Goal: Task Accomplishment & Management: Complete application form

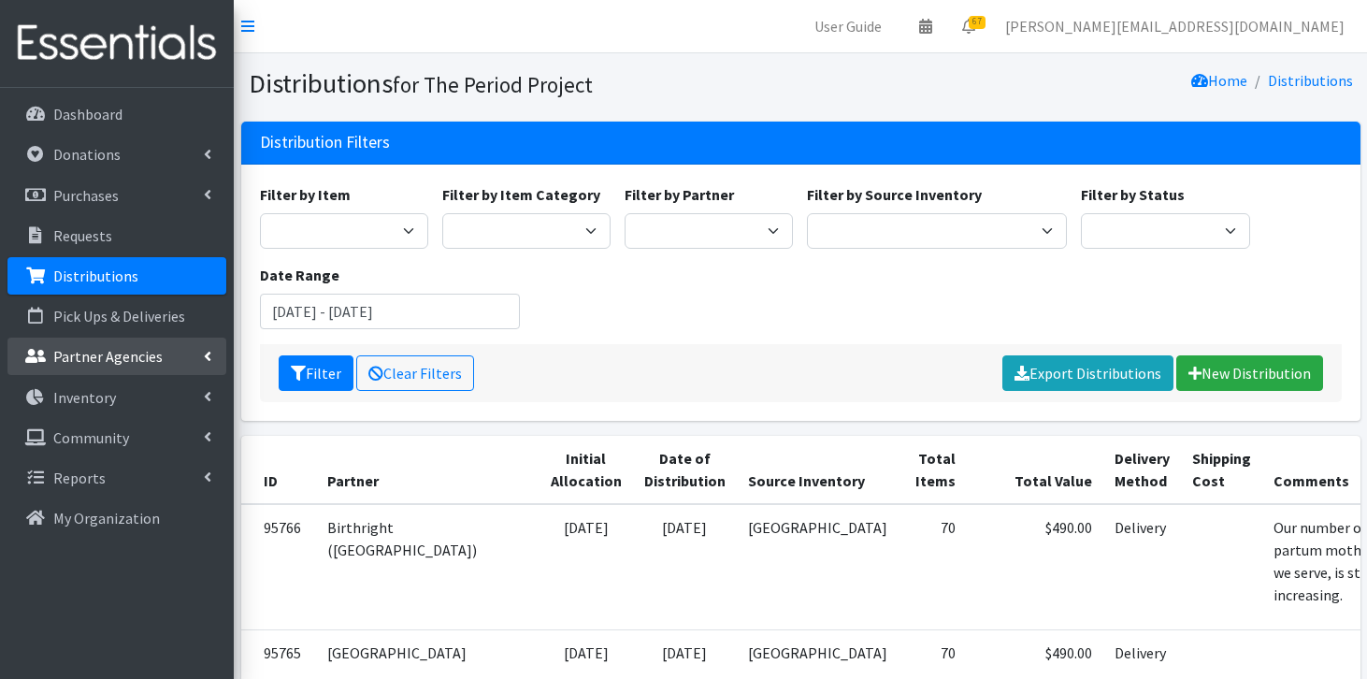
click at [140, 357] on p "Partner Agencies" at bounding box center [107, 356] width 109 height 19
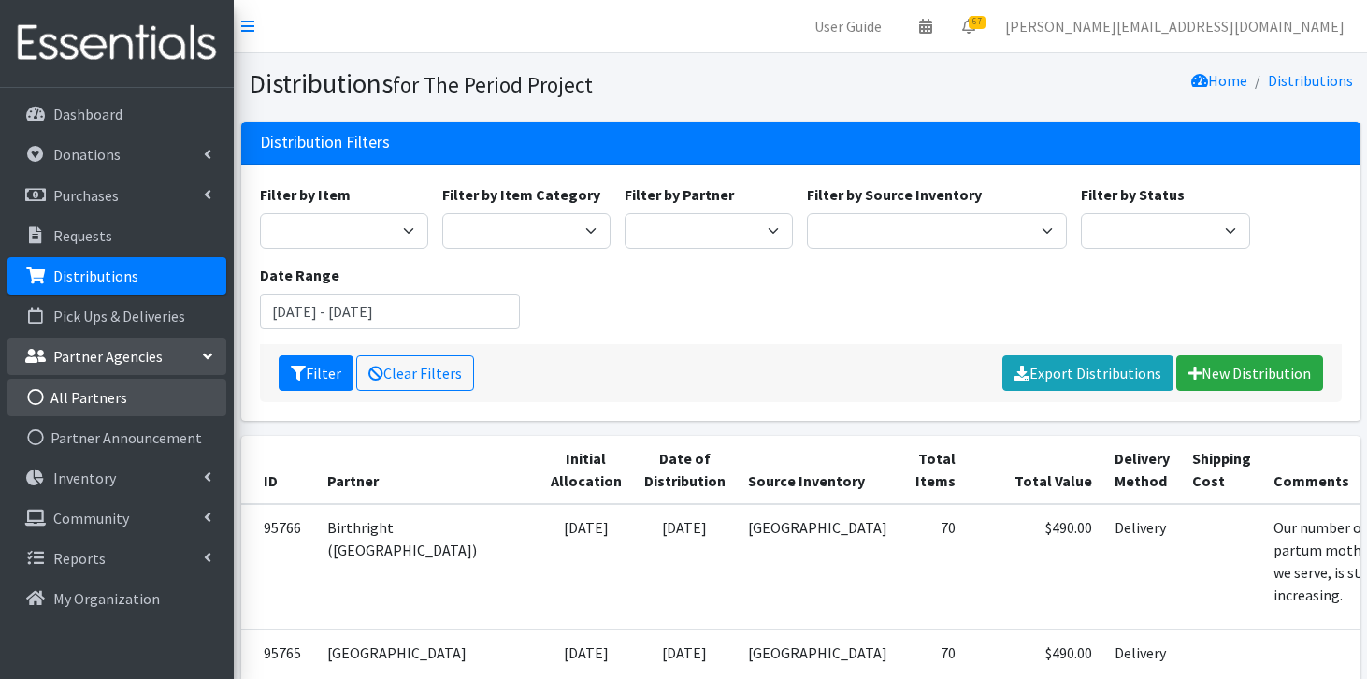
click at [131, 390] on link "All Partners" at bounding box center [116, 397] width 219 height 37
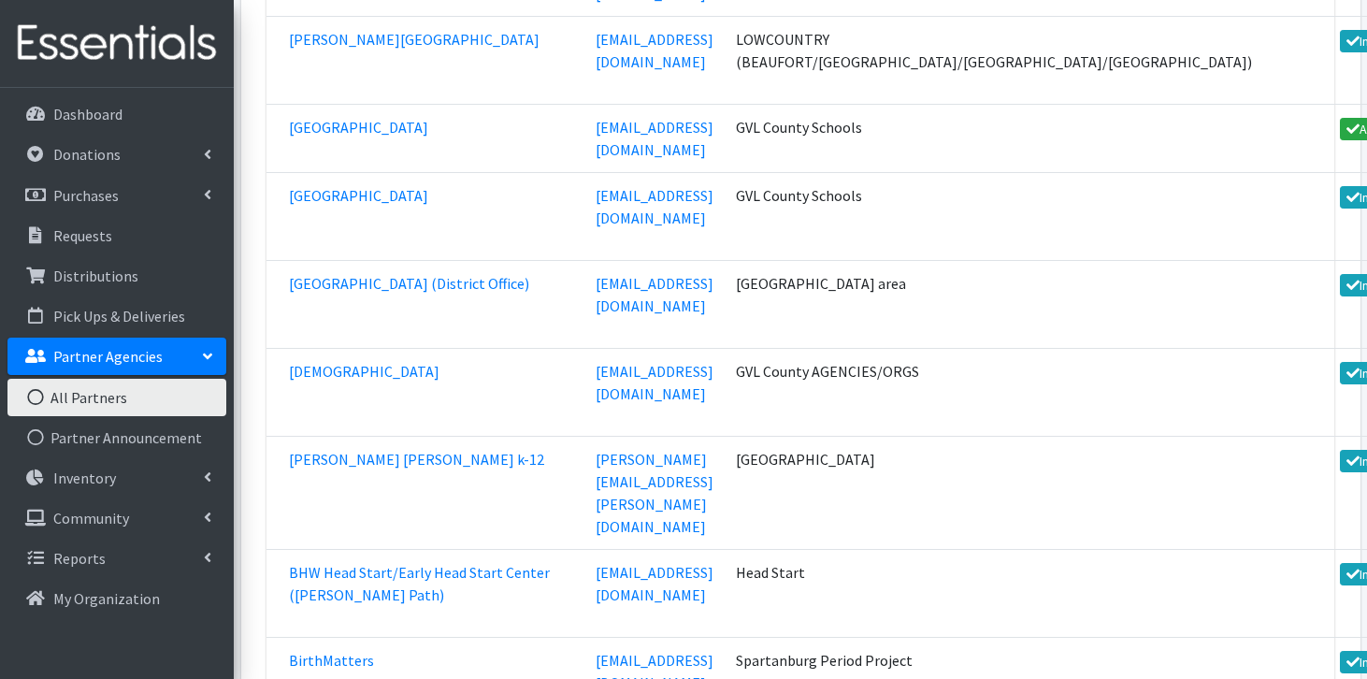
scroll to position [5270, 0]
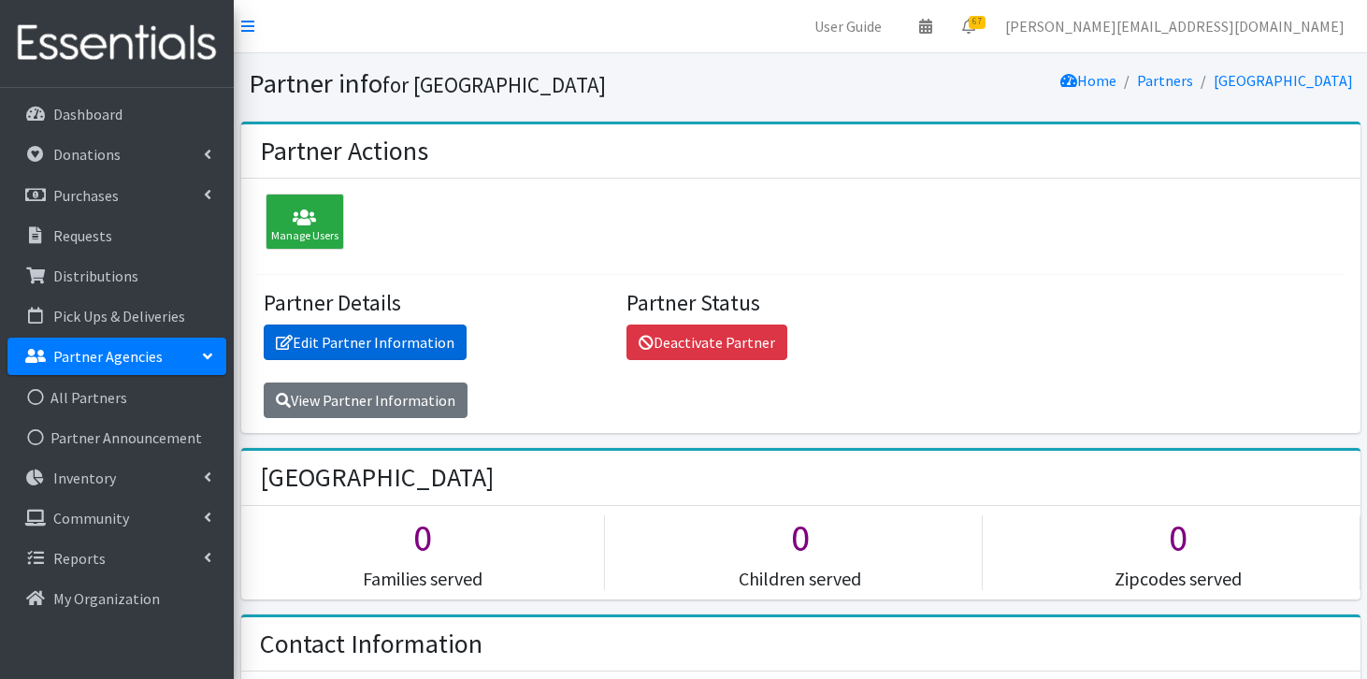
click at [315, 341] on link "Edit Partner Information" at bounding box center [365, 342] width 203 height 36
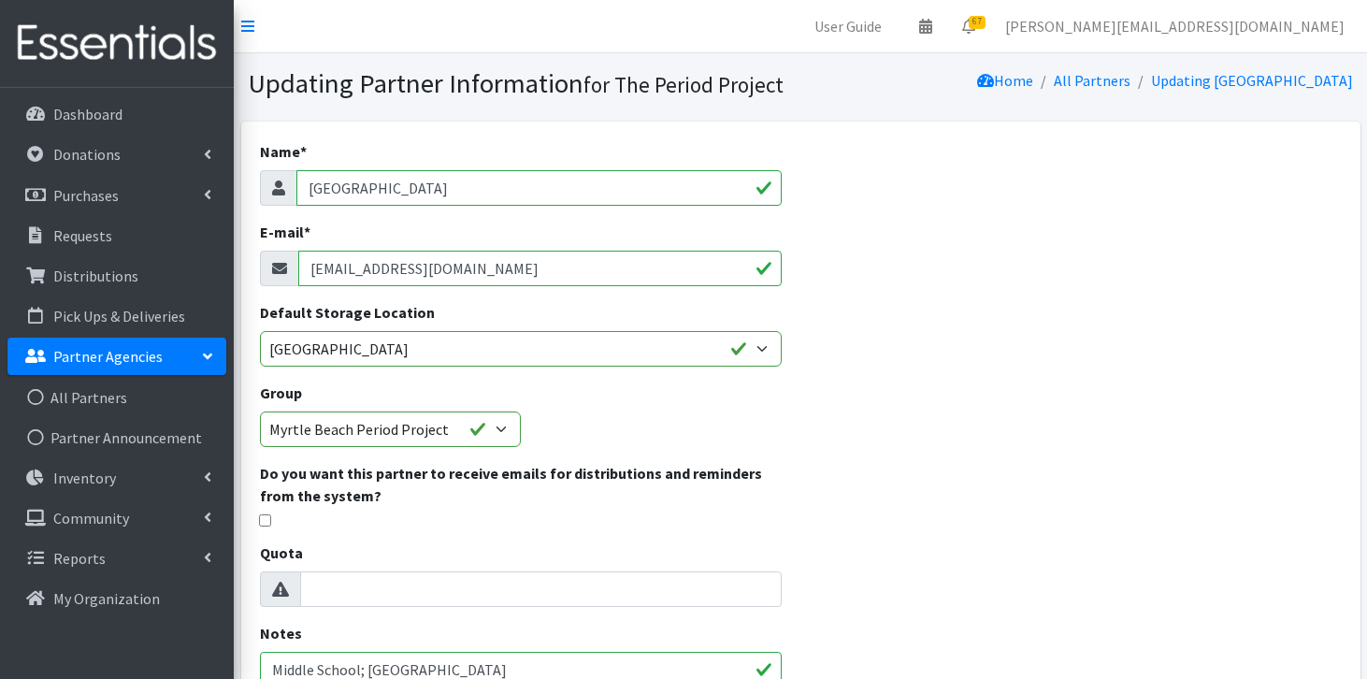
drag, startPoint x: 550, startPoint y: 266, endPoint x: 269, endPoint y: 267, distance: 280.5
click at [268, 266] on div "thampton@horrycountyschools.net" at bounding box center [521, 269] width 523 height 36
paste input "Rachel Swain <RSwain@horrycountyschools.net>"
drag, startPoint x: 402, startPoint y: 269, endPoint x: 268, endPoint y: 261, distance: 134.0
click at [268, 261] on div "Rachel Swain <RSwain@horrycountyschools.net>" at bounding box center [521, 269] width 523 height 36
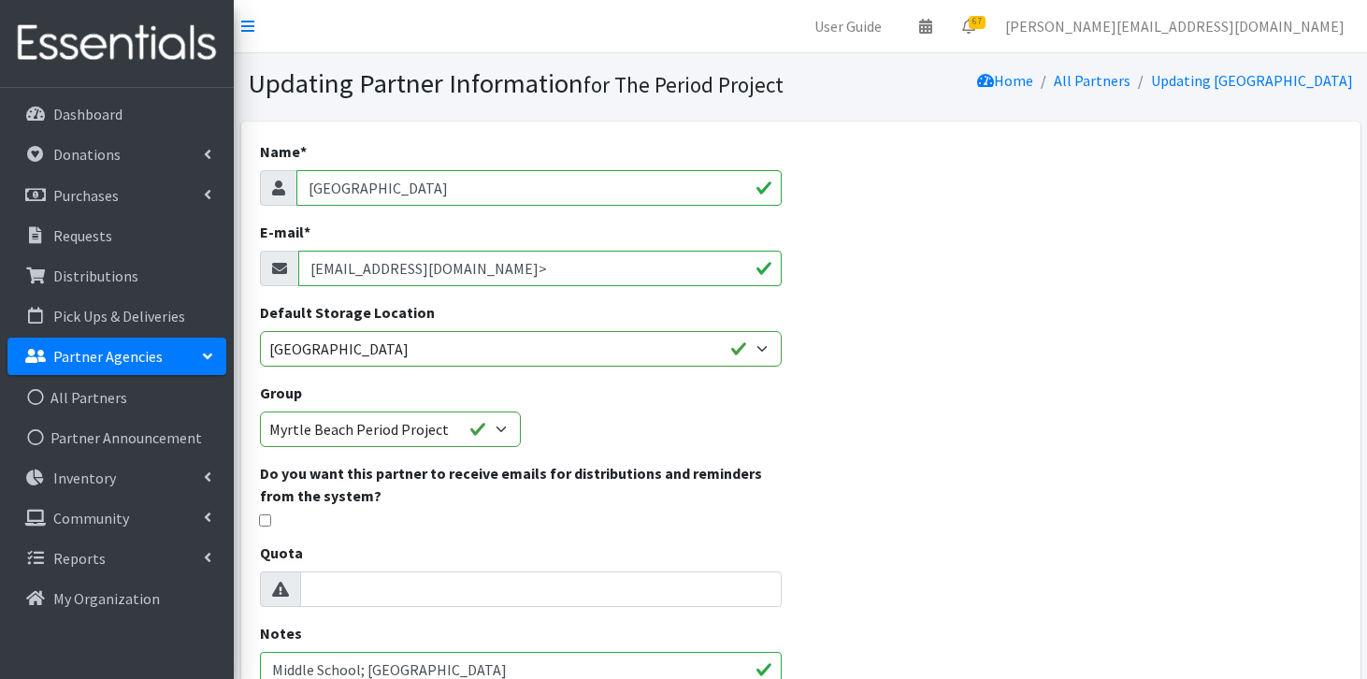
click at [540, 270] on input "RSwain@horrycountyschools.net>" at bounding box center [540, 269] width 484 height 36
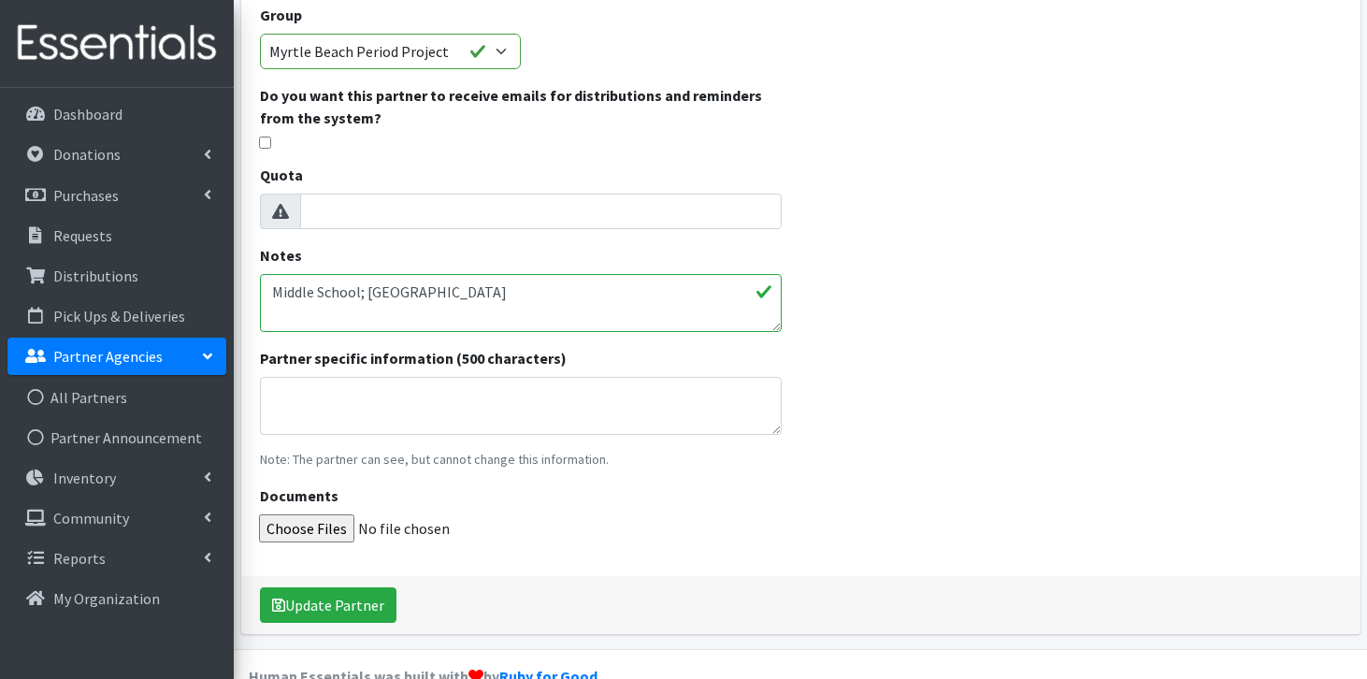
scroll to position [417, 0]
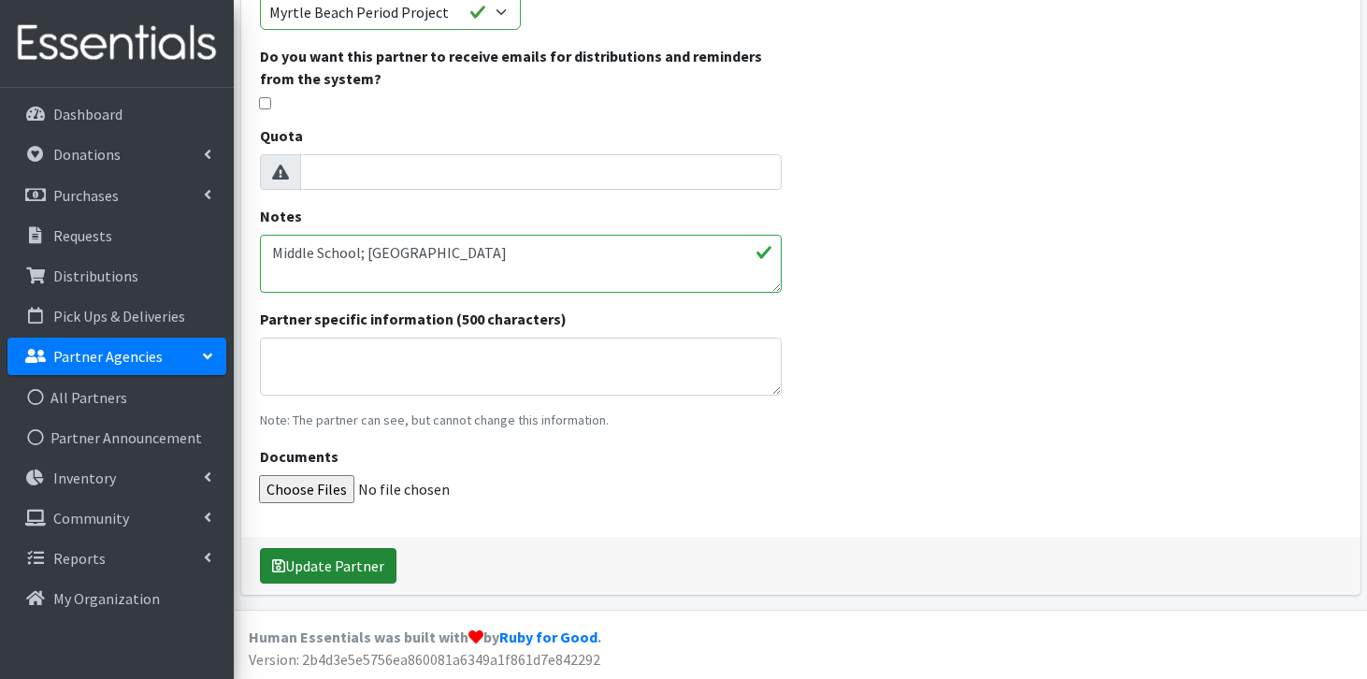
type input "RSwain@horrycountyschools.net"
click at [326, 574] on button "Update Partner" at bounding box center [328, 566] width 137 height 36
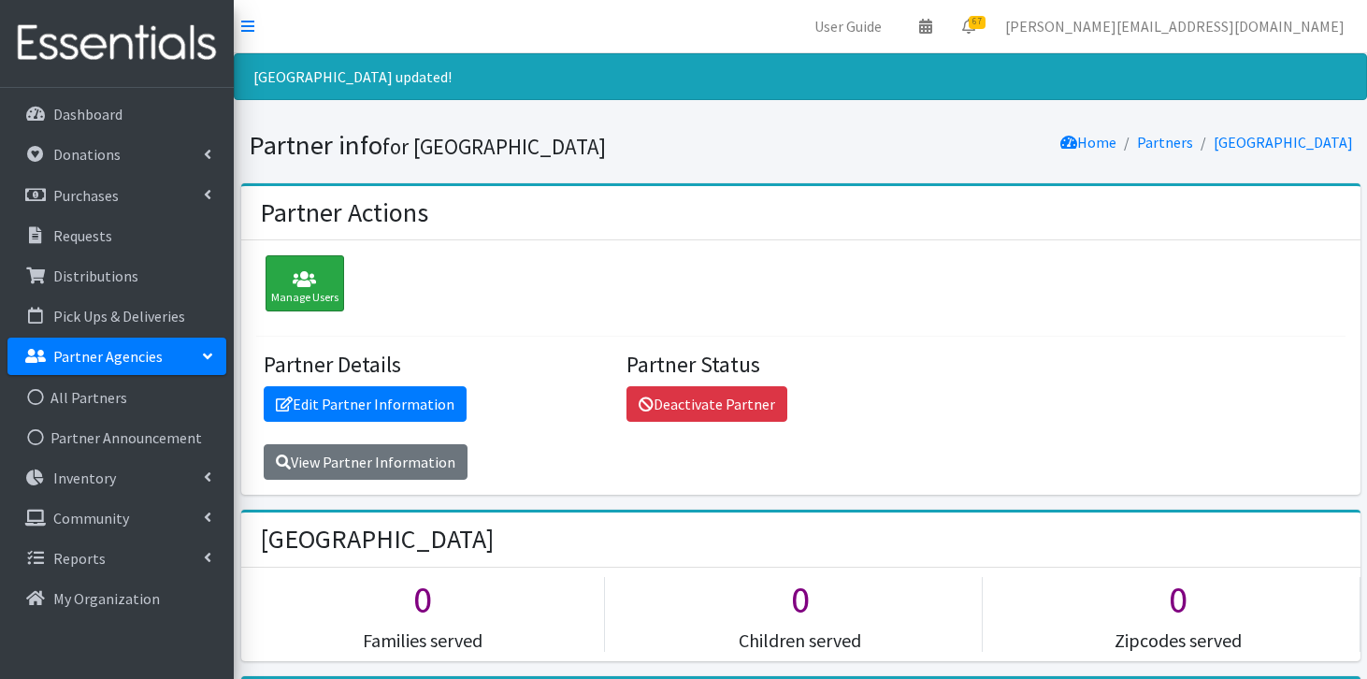
click at [325, 285] on icon at bounding box center [304, 279] width 67 height 19
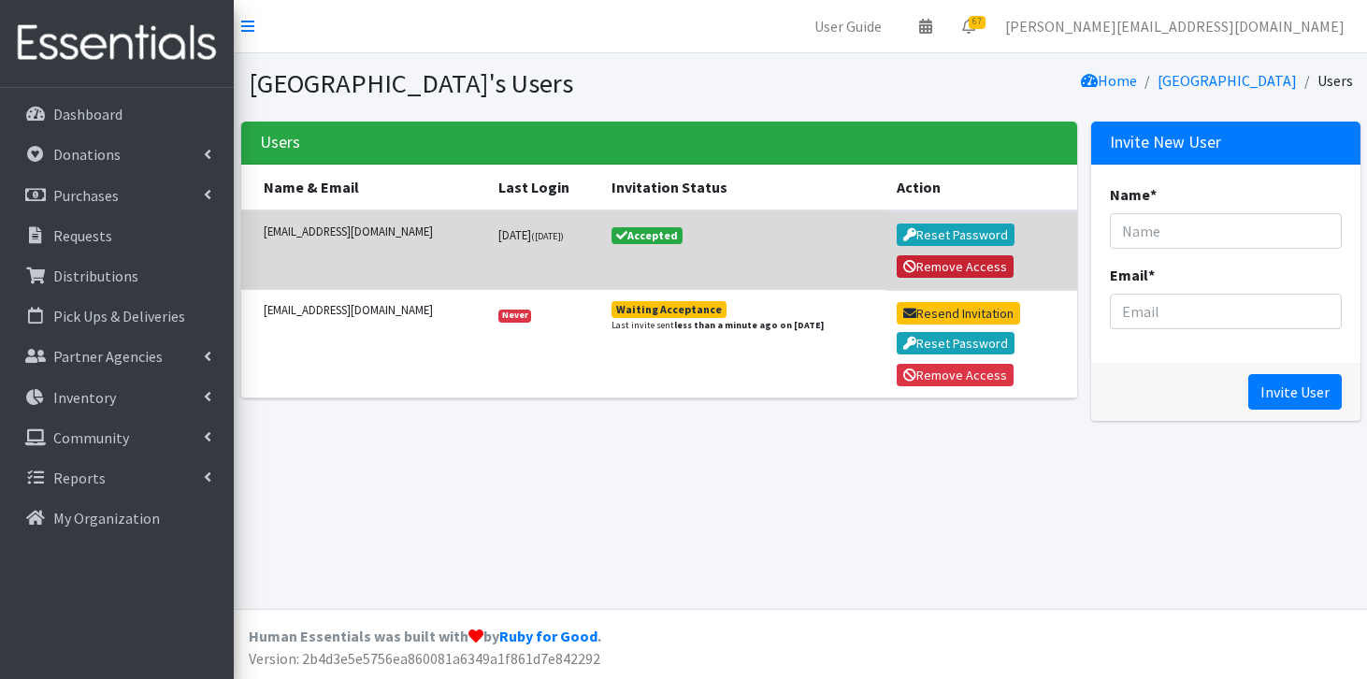
click at [916, 264] on icon "submit" at bounding box center [909, 266] width 13 height 13
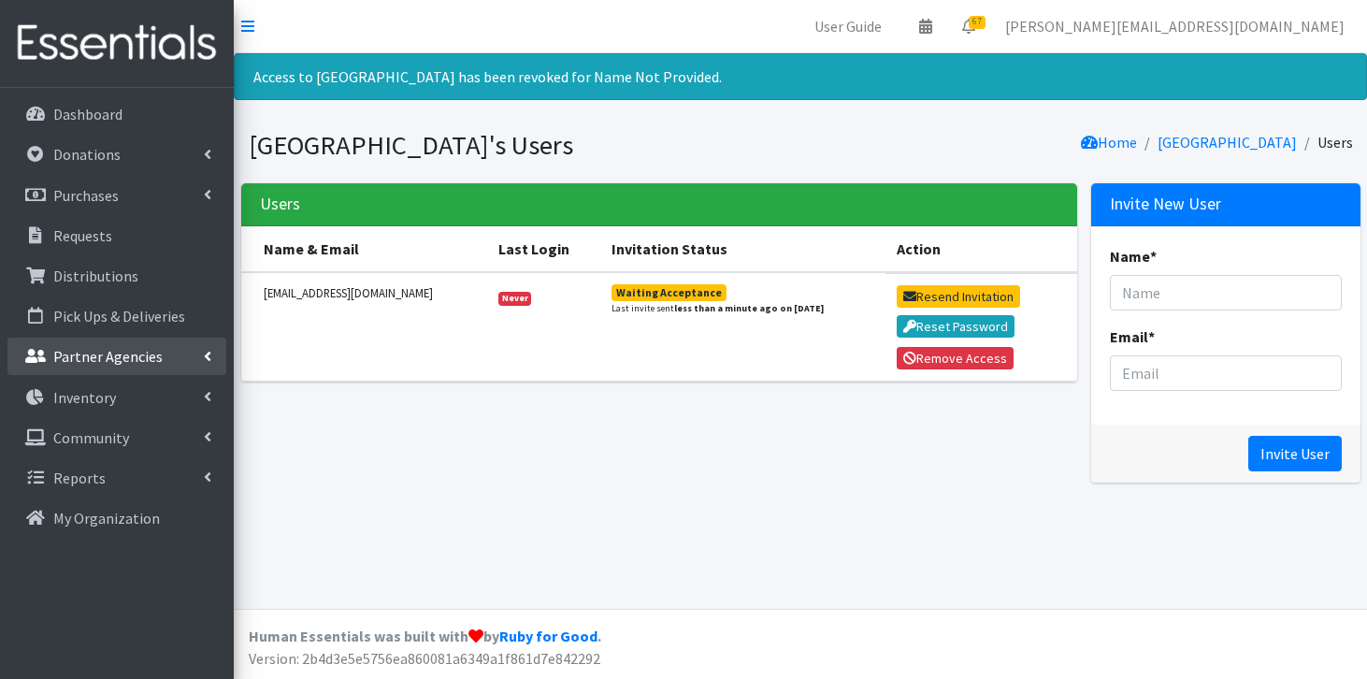
click at [125, 345] on link "Partner Agencies" at bounding box center [116, 356] width 219 height 37
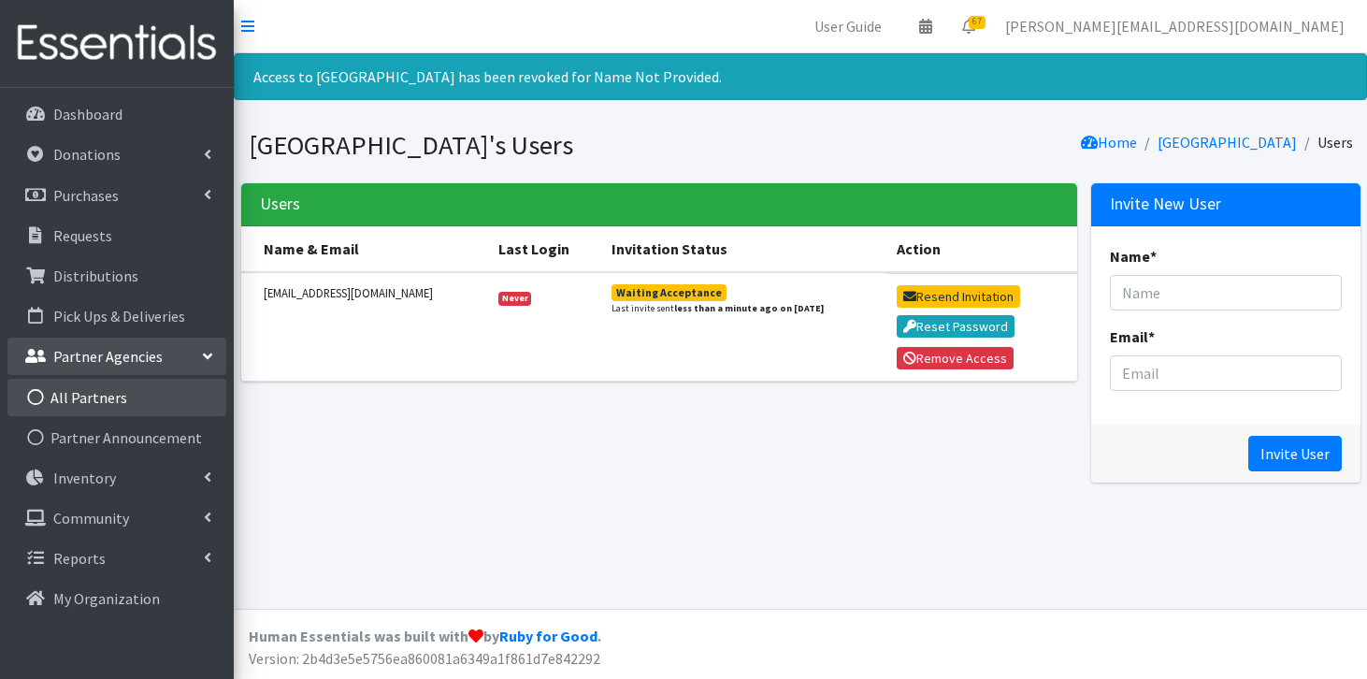
click at [109, 393] on link "All Partners" at bounding box center [116, 397] width 219 height 37
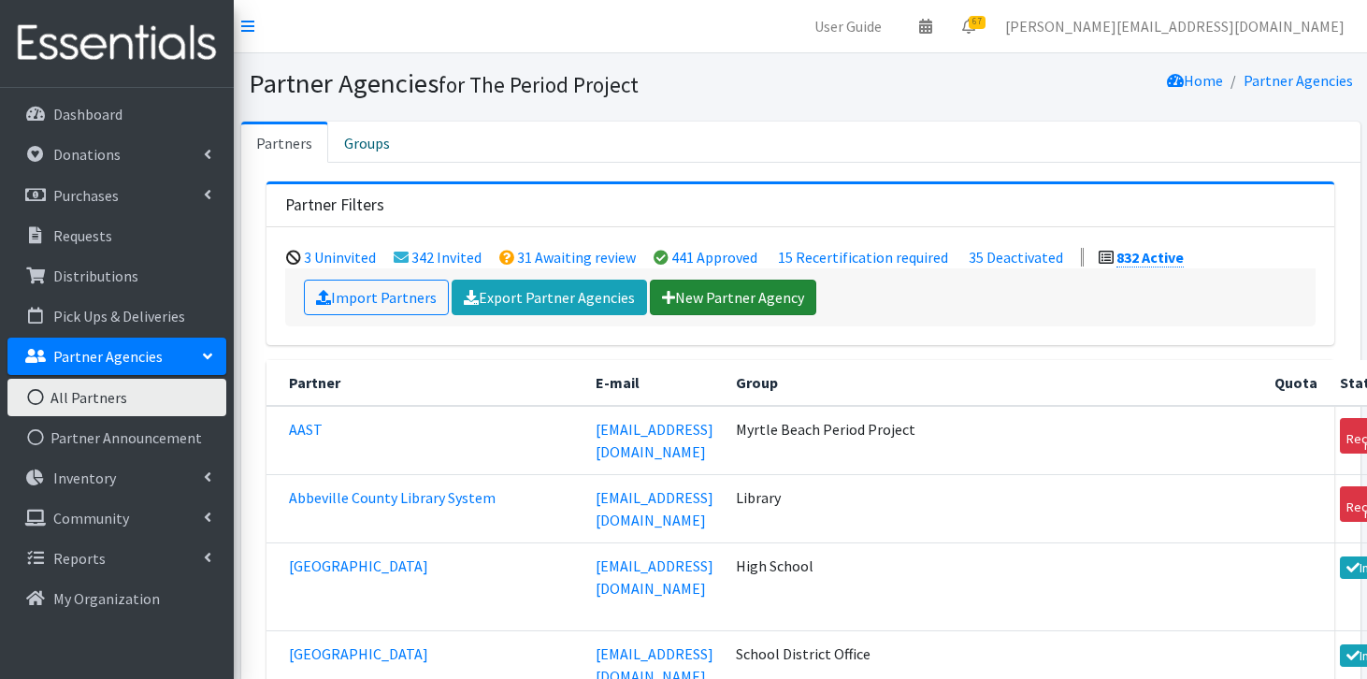
click at [745, 291] on link "New Partner Agency" at bounding box center [733, 298] width 166 height 36
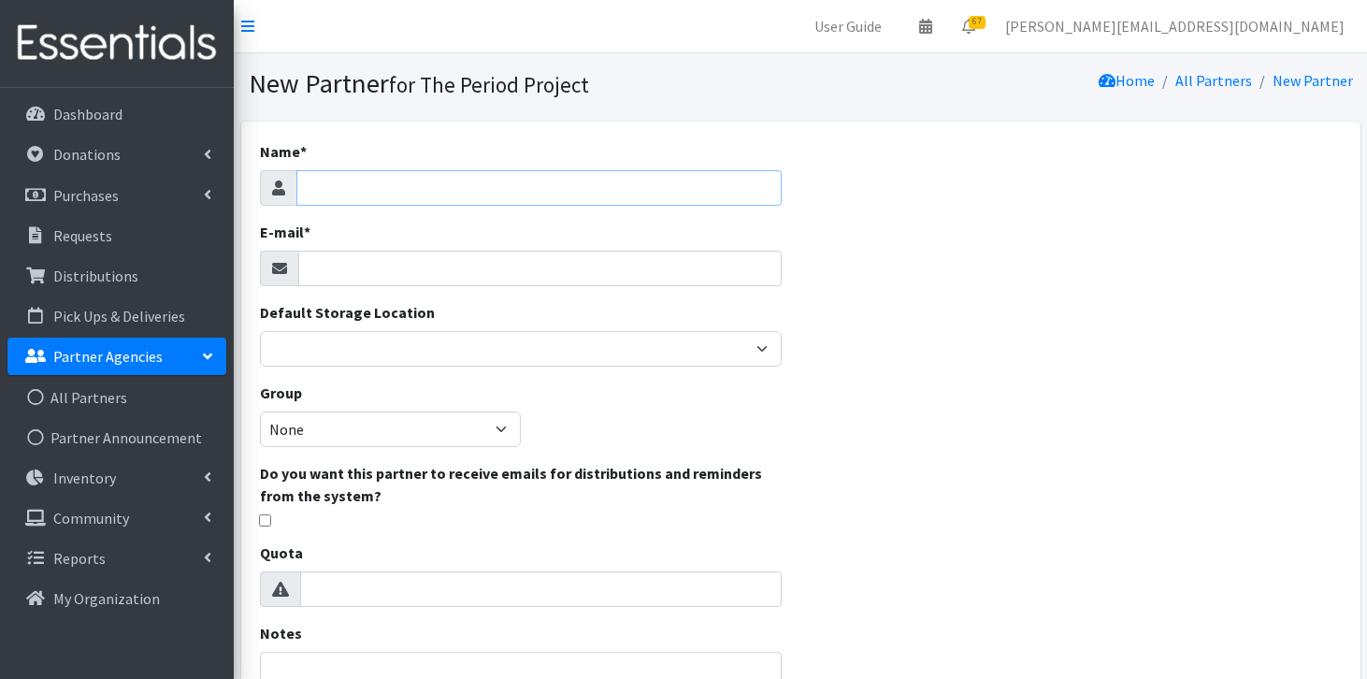
click at [656, 194] on input "Name *" at bounding box center [539, 188] width 486 height 36
type input "Socastee Middle School"
click at [554, 284] on input "E-mail *" at bounding box center [540, 269] width 484 height 36
paste input "thampton@horrycountyschools.net"
type input "thampton@horrycountyschools.net"
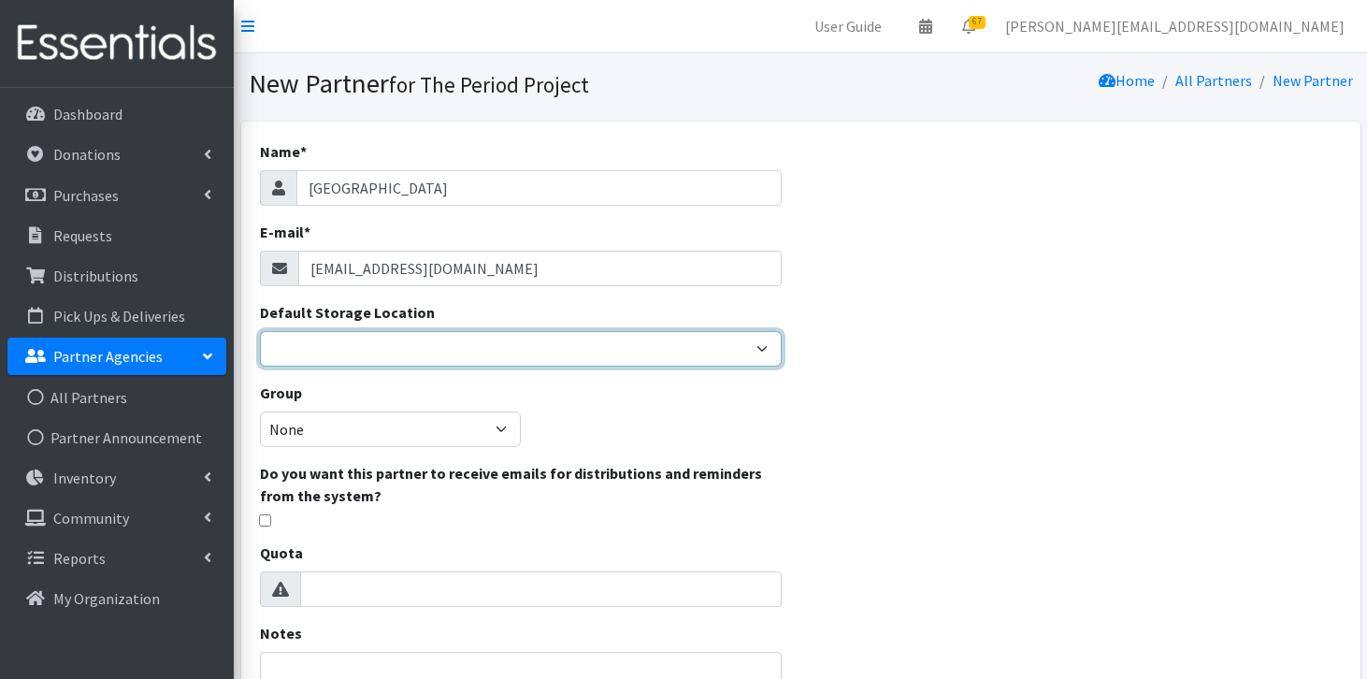
click at [457, 358] on select "Anderson HPP Atlanta, GA Charleston Charlotte Clemson University Columbia chapt…" at bounding box center [521, 349] width 523 height 36
select select "253"
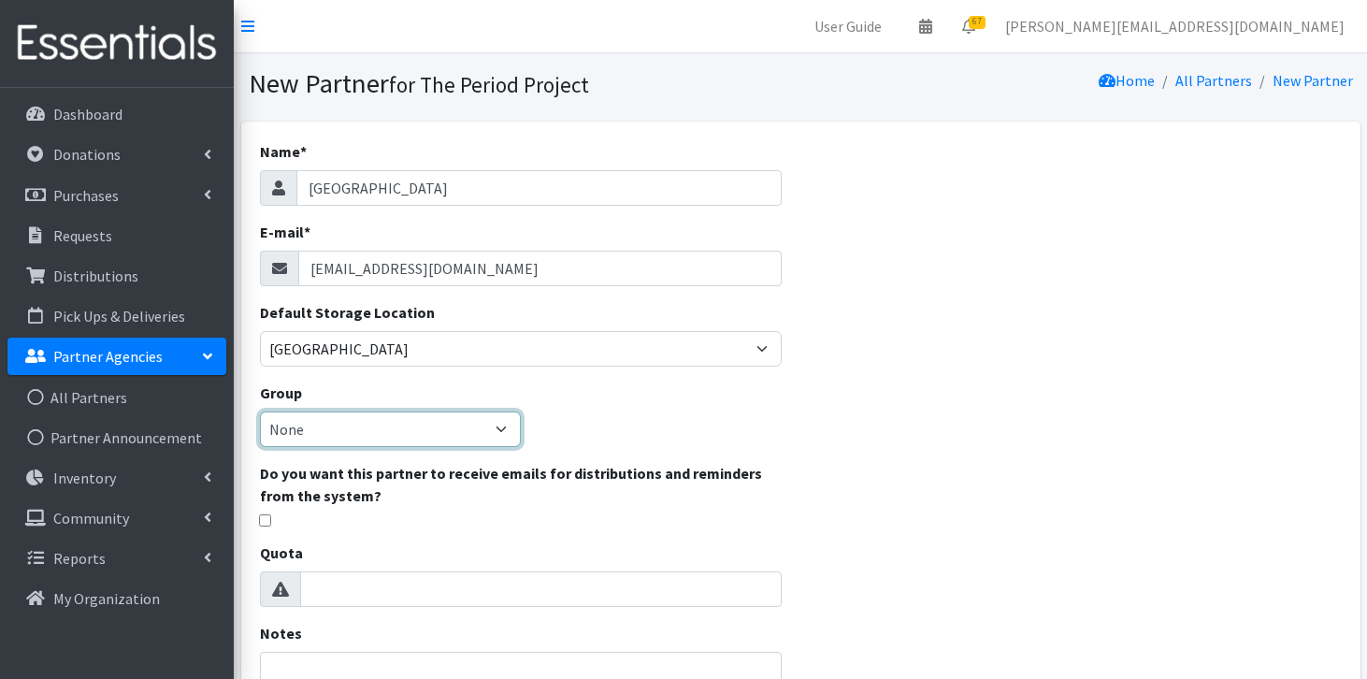
click at [385, 434] on select "None Middle School High School Elementary School Unsheltered Support Head Start…" at bounding box center [390, 429] width 261 height 36
select select "107"
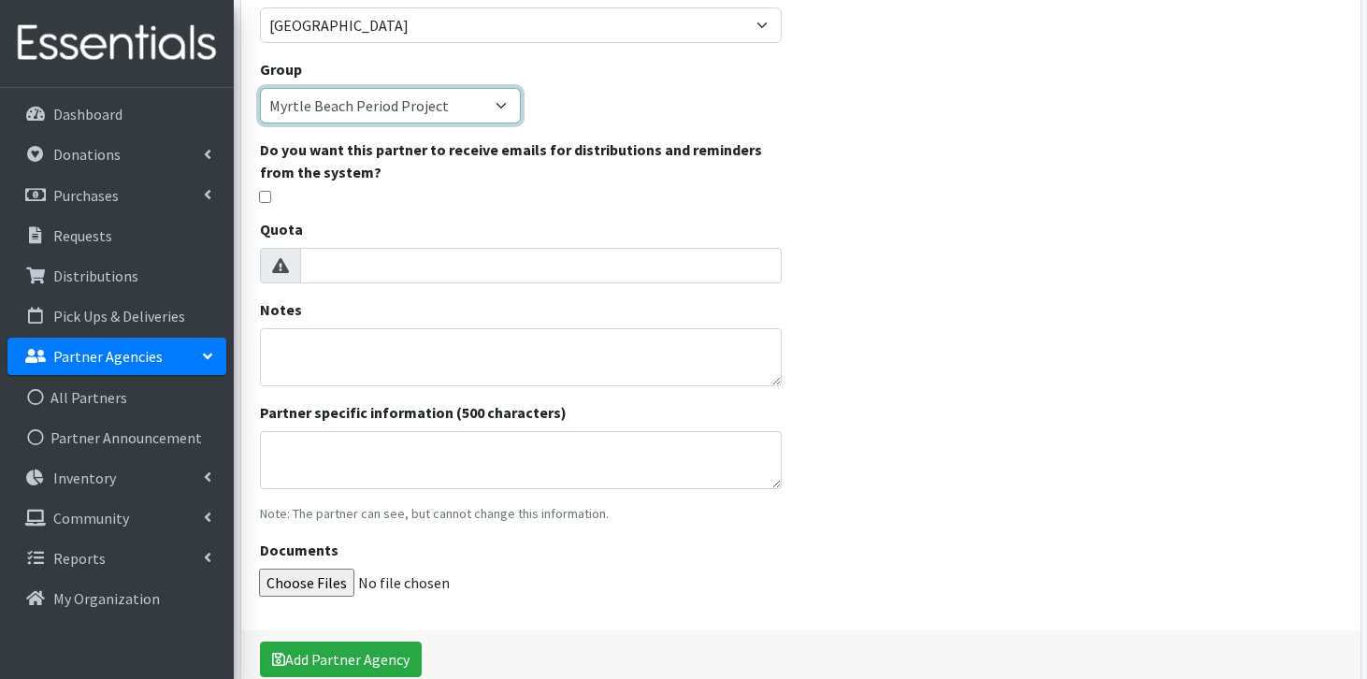
scroll to position [417, 0]
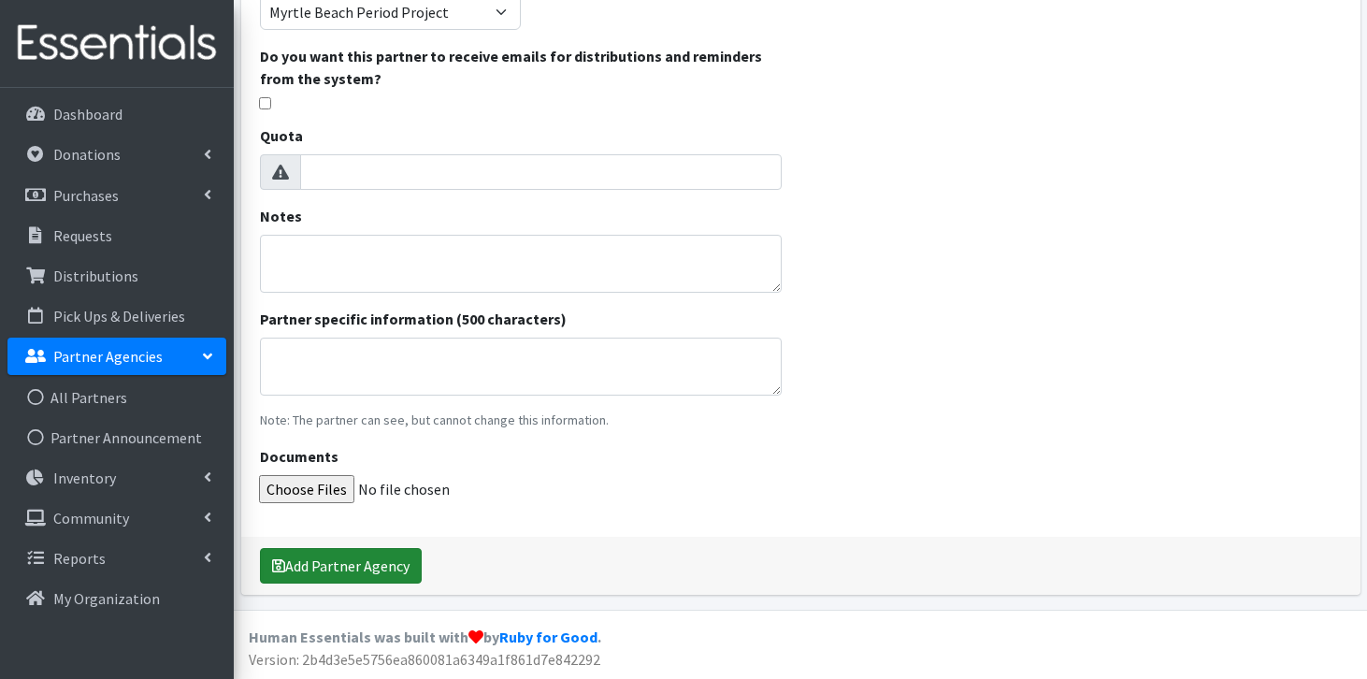
click at [340, 555] on button "Add Partner Agency" at bounding box center [341, 566] width 162 height 36
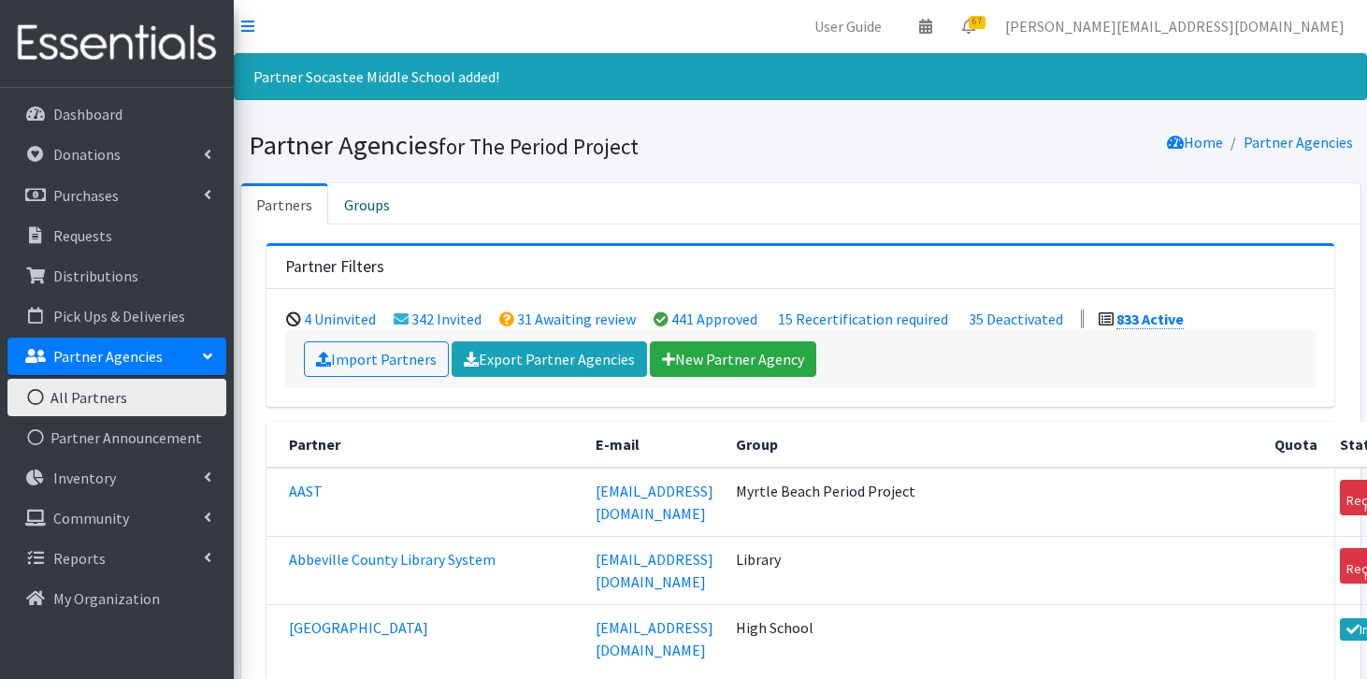
scroll to position [54518, 0]
